Goal: Find specific page/section: Find specific page/section

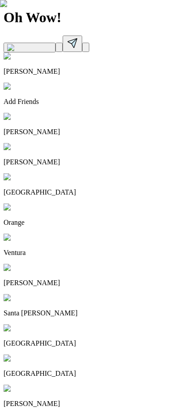
click at [80, 143] on img at bounding box center [42, 147] width 76 height 8
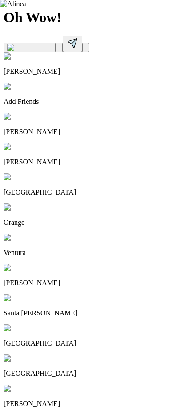
scroll to position [0, 85]
click at [46, 173] on img at bounding box center [25, 177] width 43 height 8
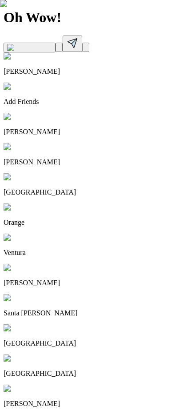
click at [25, 60] on img at bounding box center [32, 56] width 57 height 8
click at [46, 173] on img at bounding box center [25, 177] width 43 height 8
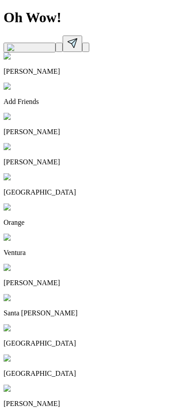
scroll to position [0, 0]
click at [77, 39] on icon at bounding box center [72, 43] width 9 height 9
click at [89, 43] on button at bounding box center [85, 47] width 7 height 9
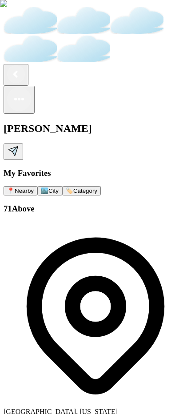
click at [62, 186] on button "🏙️ City" at bounding box center [49, 190] width 25 height 9
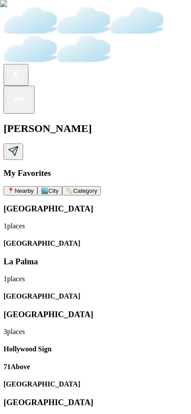
click at [101, 186] on button "🏷️ Category" at bounding box center [81, 190] width 39 height 9
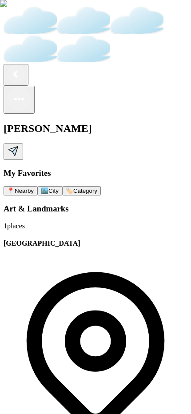
click at [62, 186] on button "🏙️ City" at bounding box center [49, 190] width 25 height 9
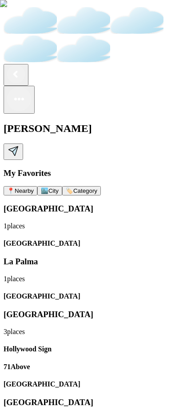
click at [34, 188] on span "📍 Nearby" at bounding box center [20, 191] width 27 height 7
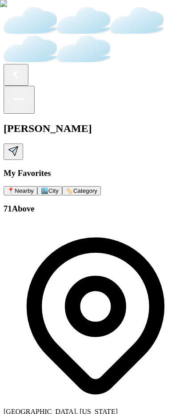
click at [16, 65] on rect at bounding box center [16, 74] width 18 height 18
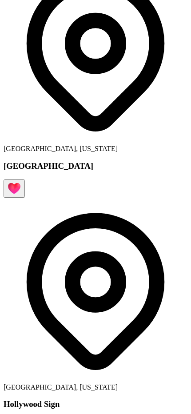
scroll to position [423, 0]
